Goal: Task Accomplishment & Management: Use online tool/utility

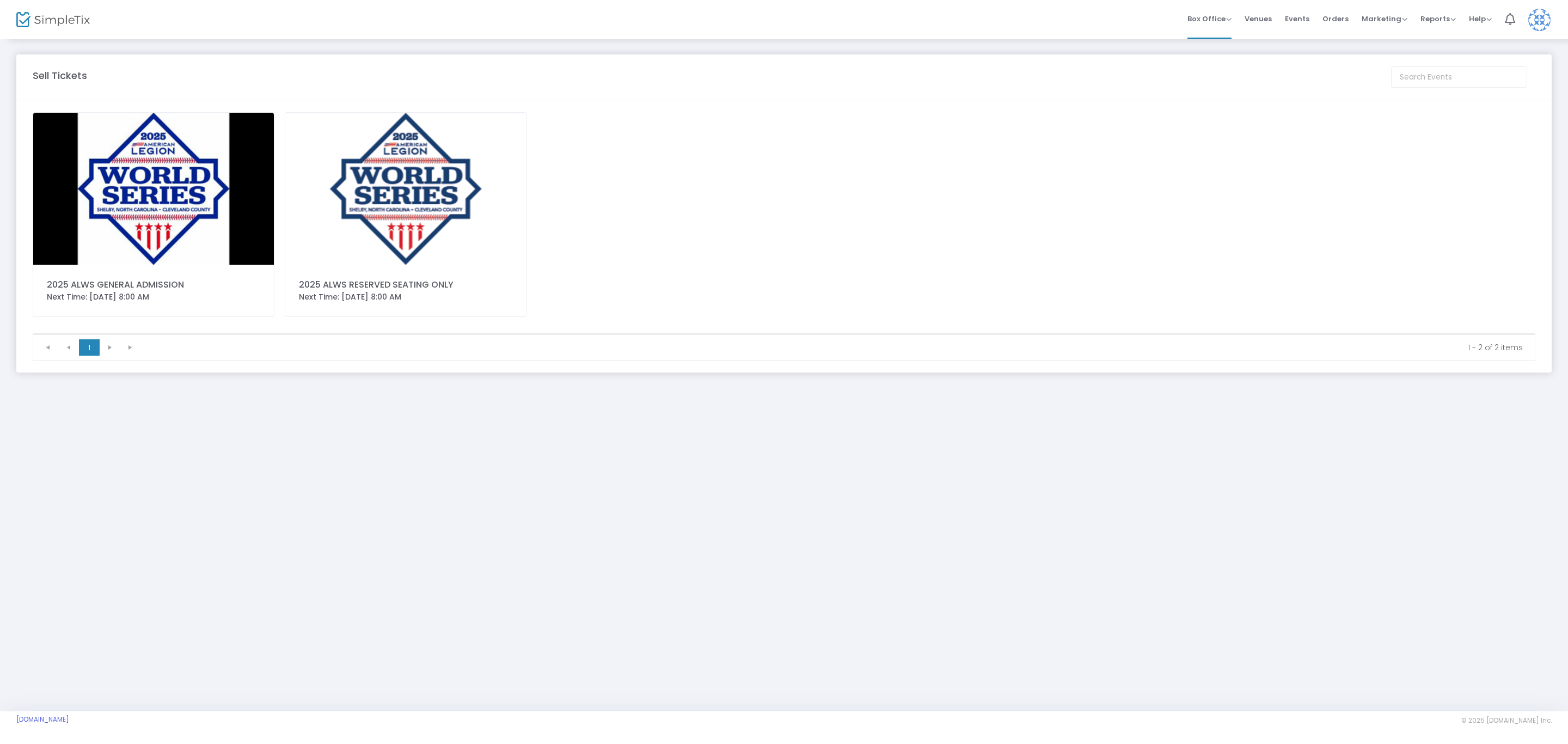
click at [421, 192] on img at bounding box center [405, 189] width 240 height 152
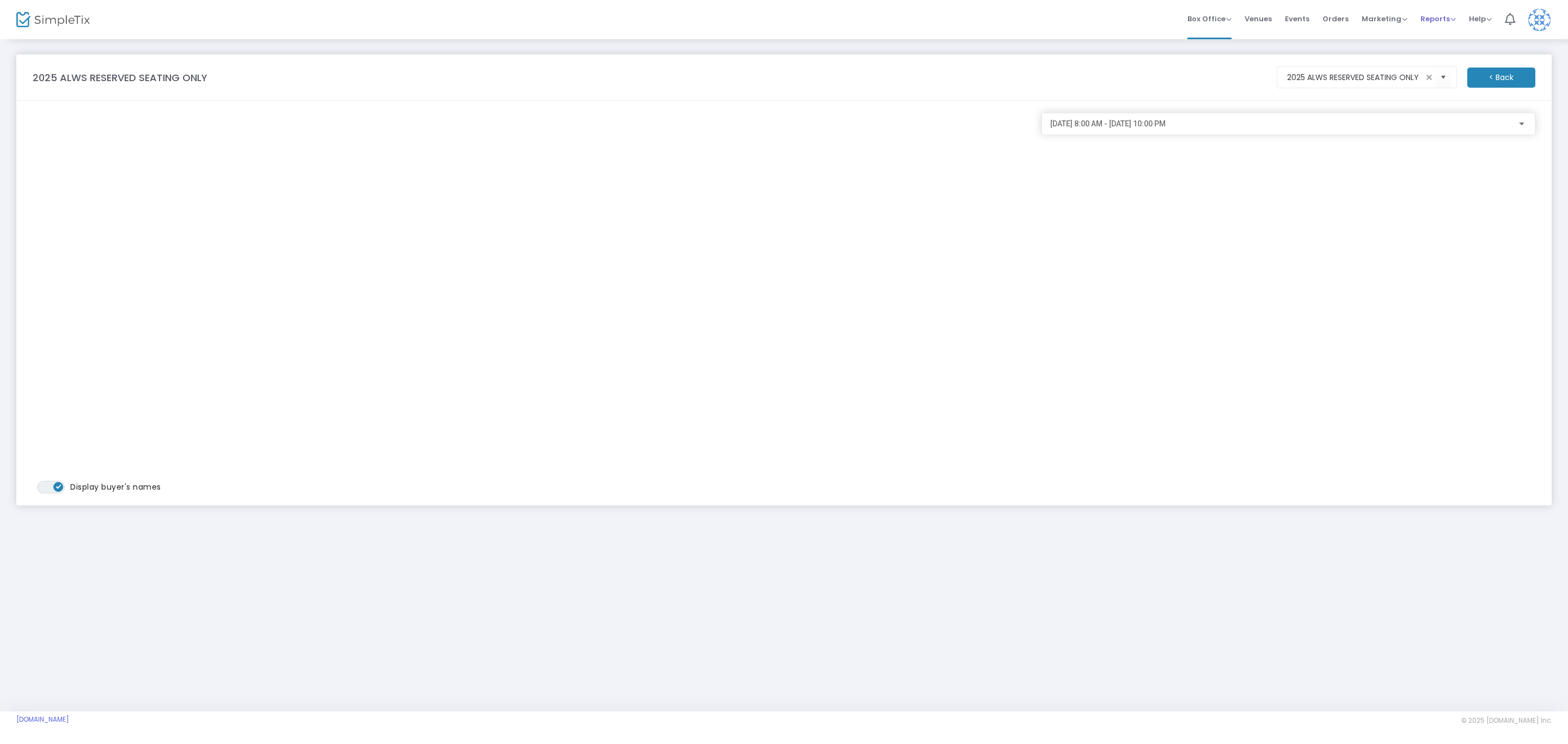
click at [1434, 17] on span "Reports" at bounding box center [1438, 18] width 35 height 10
click at [1444, 54] on li "Sales Reports" at bounding box center [1456, 57] width 71 height 21
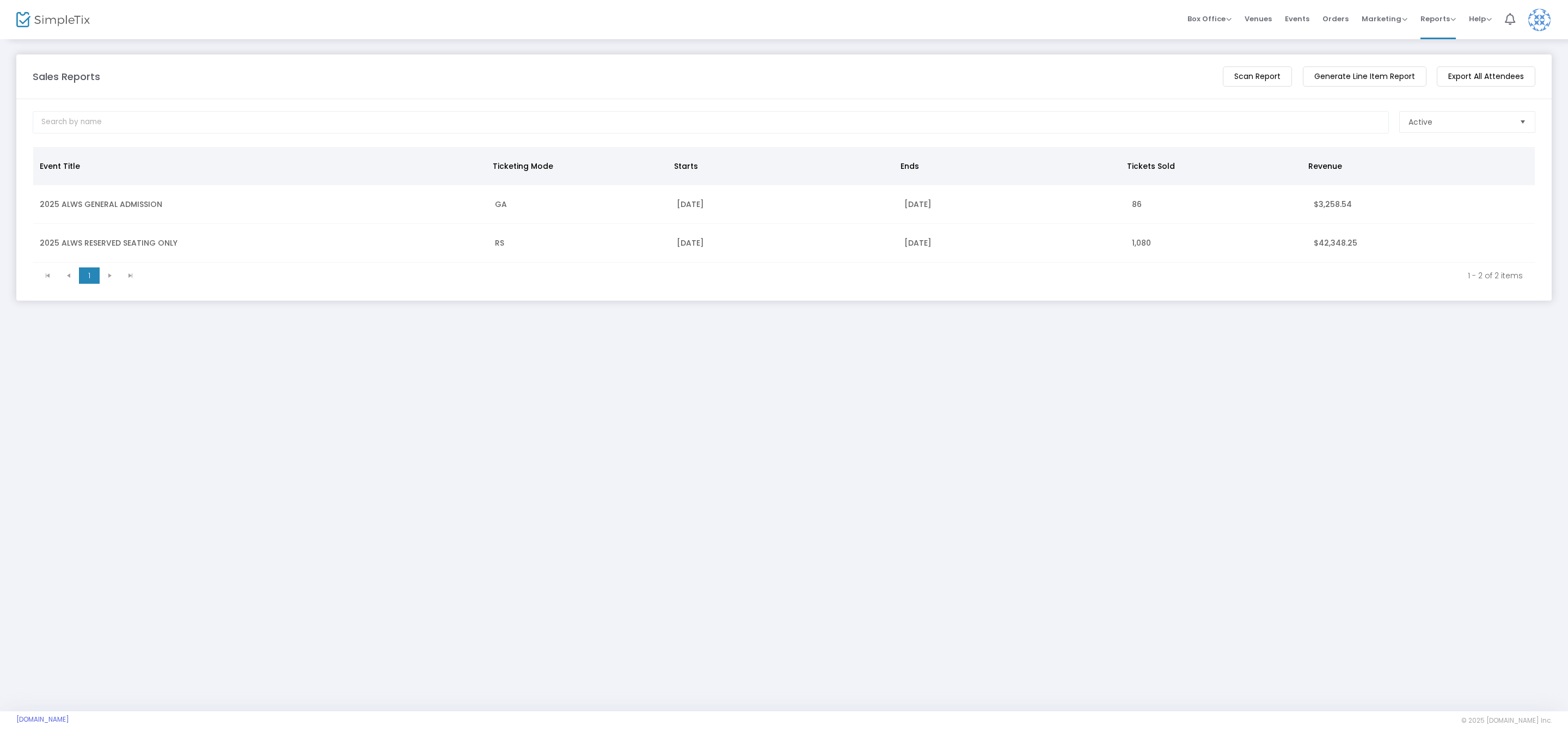
click at [142, 245] on td "2025 ALWS RESERVED SEATING ONLY" at bounding box center [261, 244] width 455 height 39
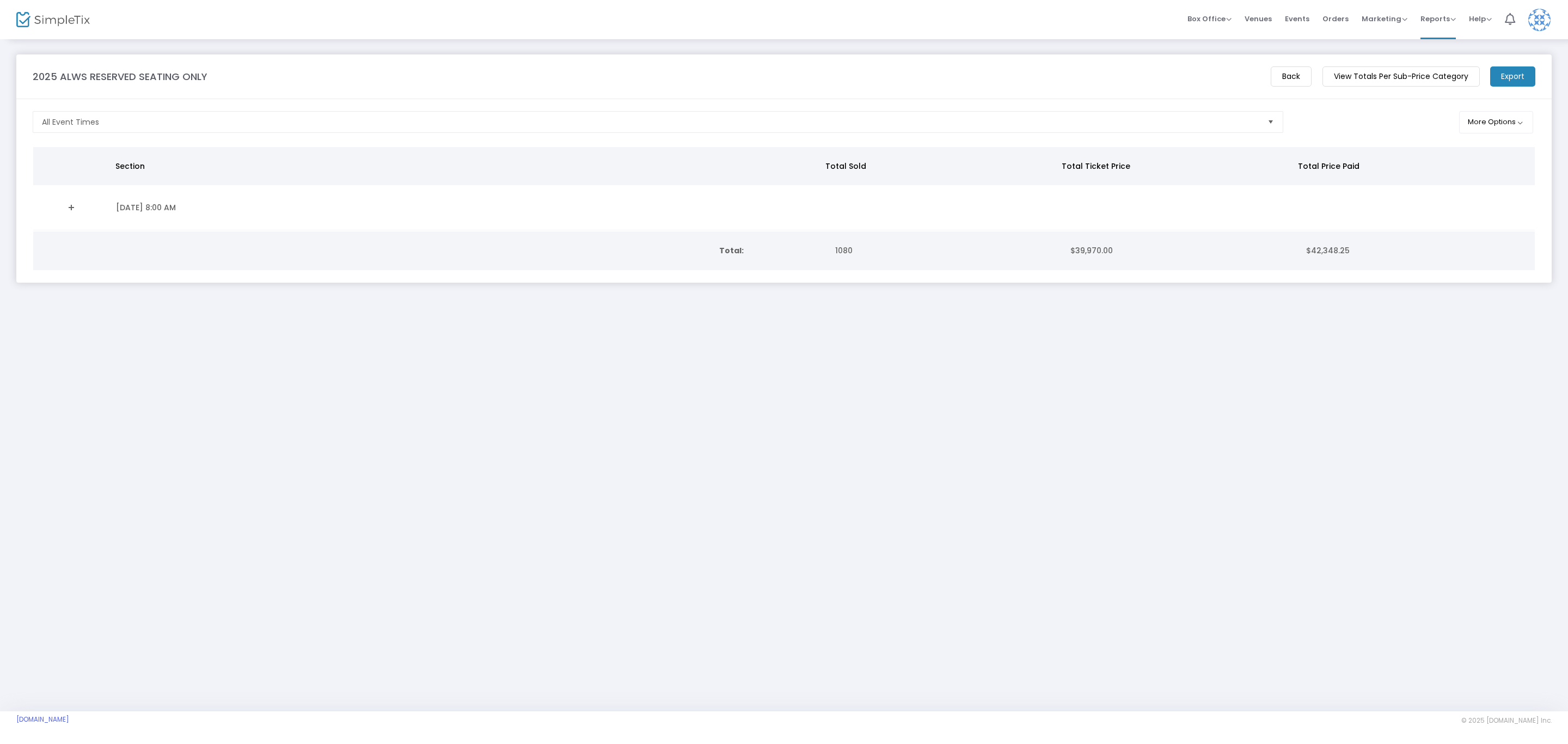
click at [1511, 77] on m-button "Export" at bounding box center [1513, 76] width 45 height 20
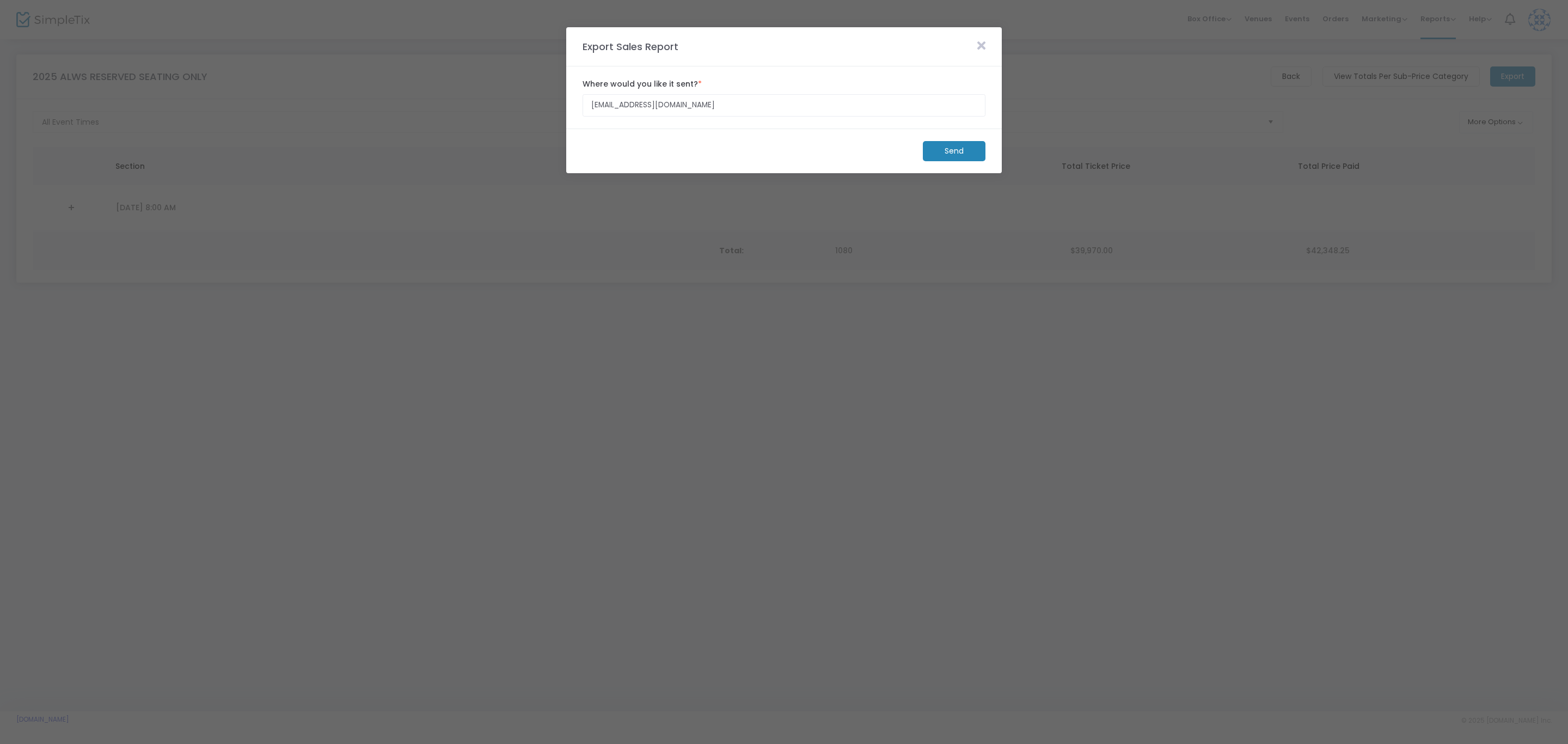
click at [953, 154] on m-button "Send" at bounding box center [954, 151] width 63 height 20
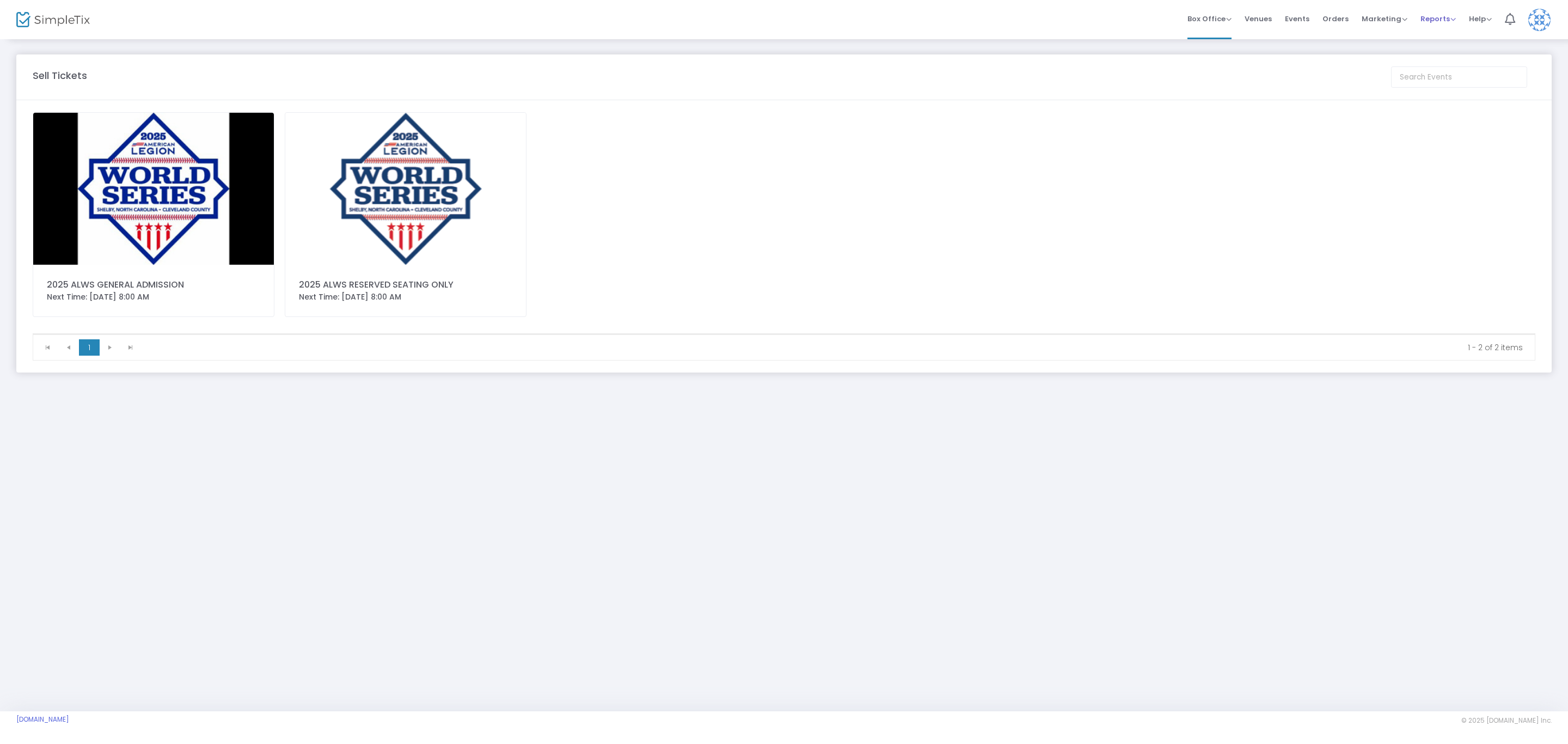
click at [1428, 18] on span "Reports" at bounding box center [1438, 18] width 35 height 10
click at [1443, 58] on li "Sales Reports" at bounding box center [1456, 57] width 71 height 21
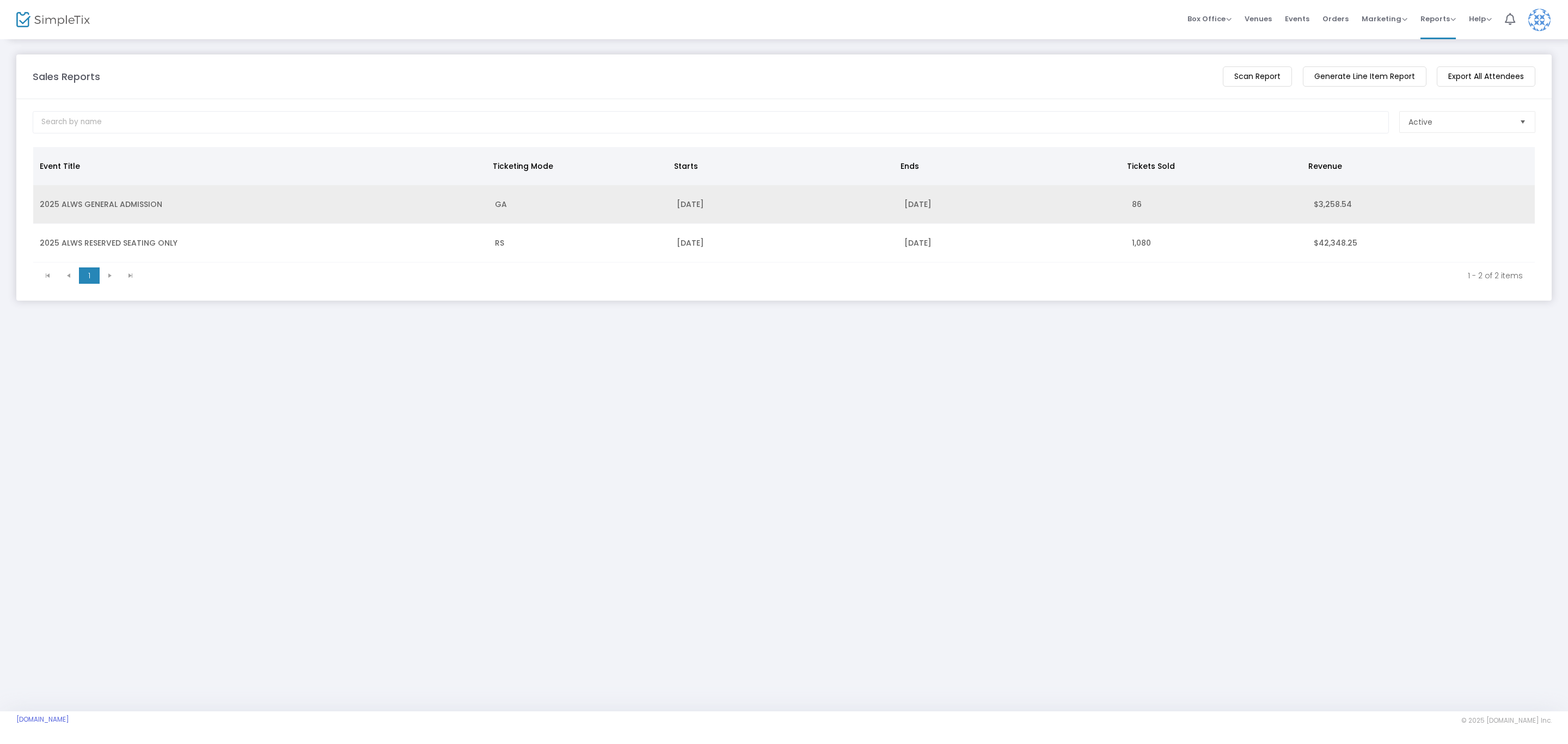
click at [130, 204] on td "2025 ALWS GENERAL ADMISSION" at bounding box center [261, 205] width 455 height 39
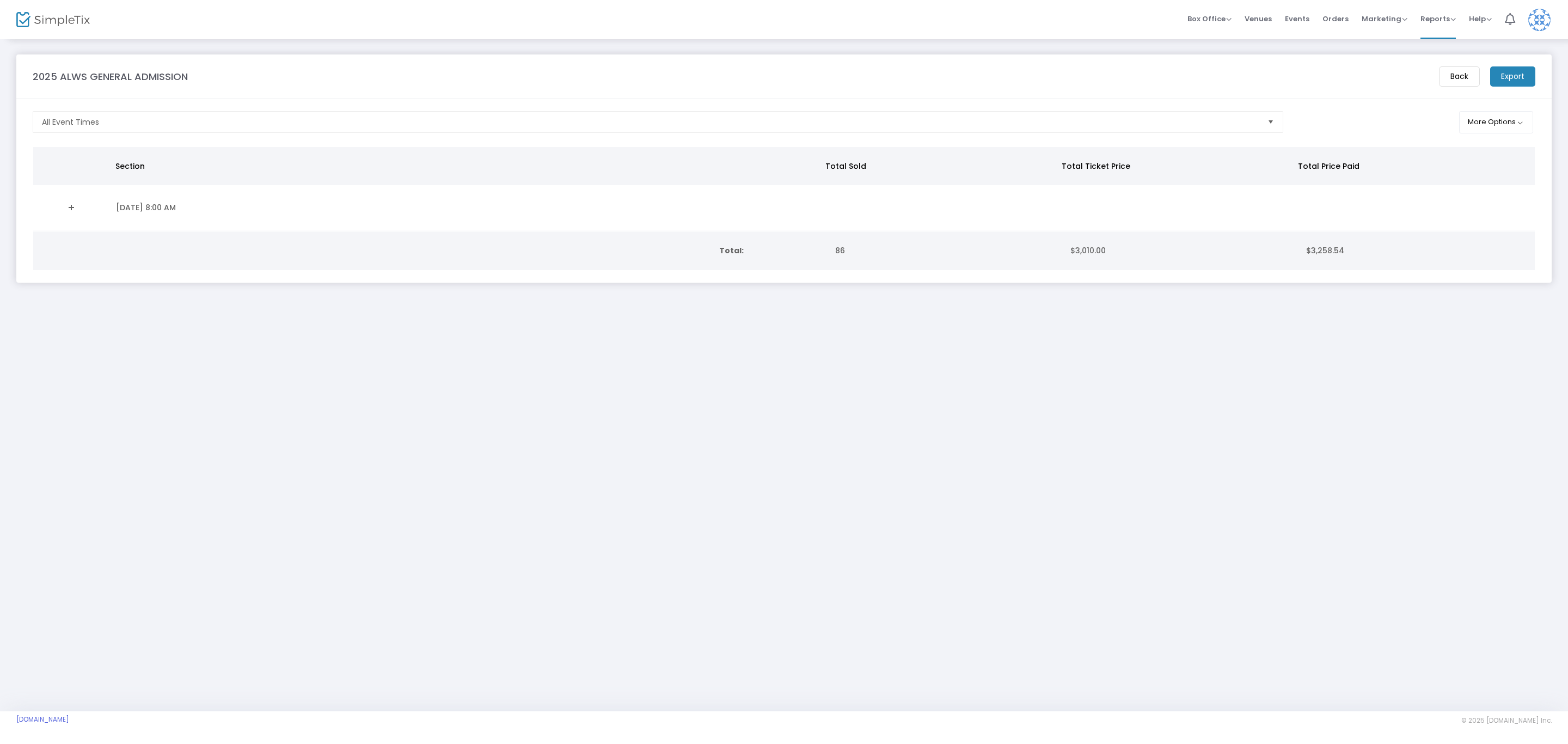
click at [1508, 74] on m-button "Export" at bounding box center [1513, 76] width 45 height 20
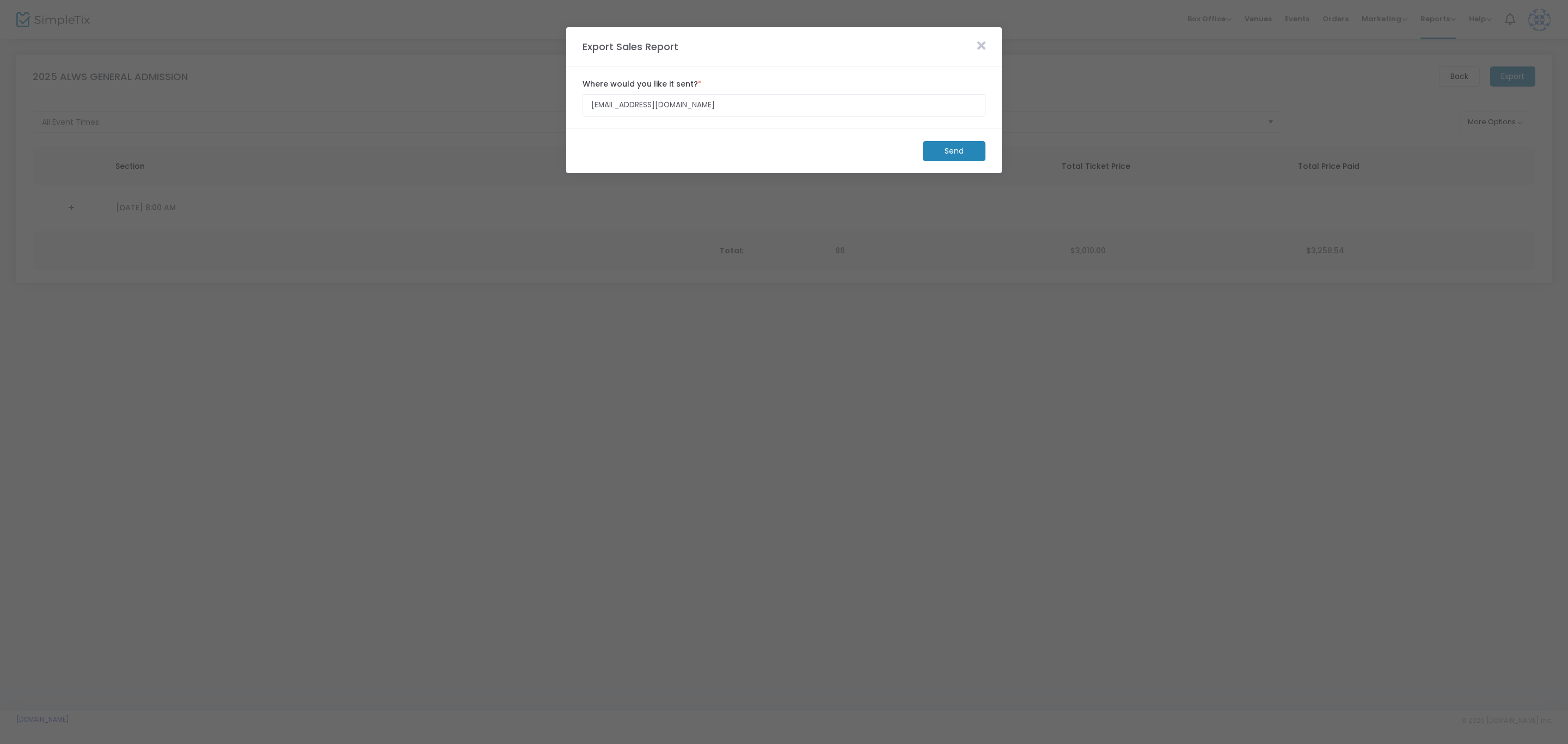
click at [959, 156] on m-button "Send" at bounding box center [954, 151] width 63 height 20
